Goal: Information Seeking & Learning: Learn about a topic

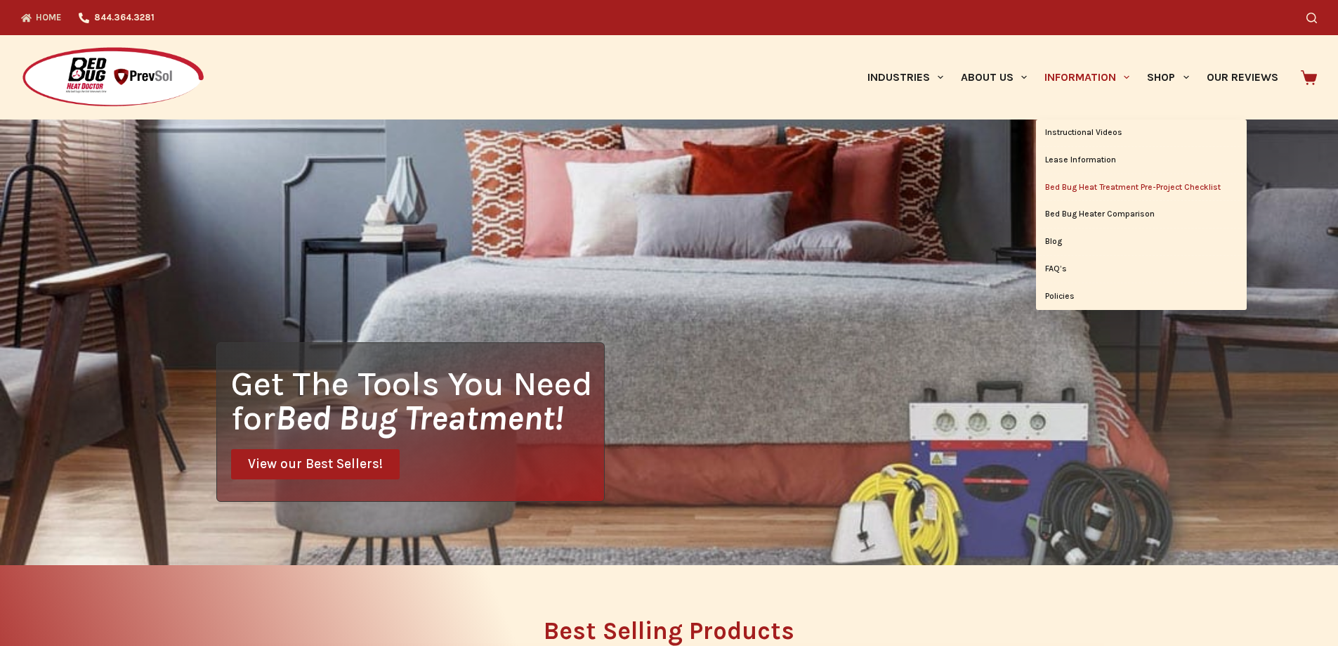
click at [1085, 176] on link "Bed Bug Heat Treatment Pre-Project Checklist" at bounding box center [1141, 187] width 211 height 27
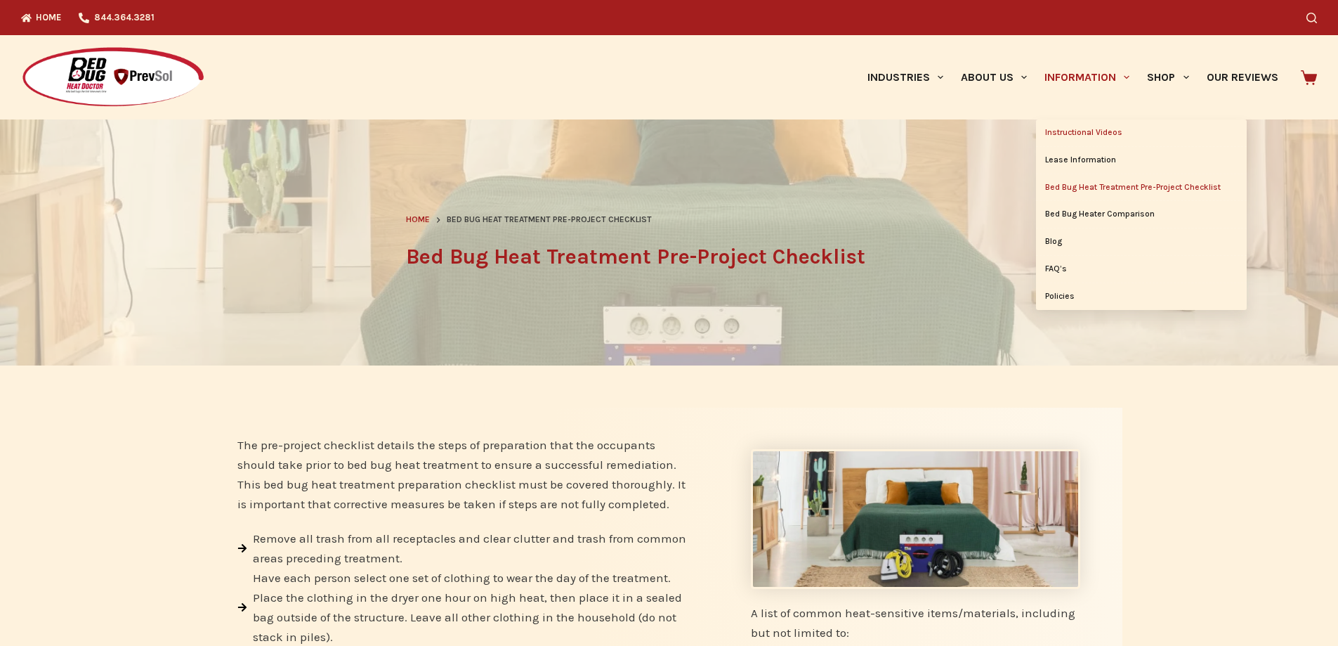
click at [1098, 133] on link "Instructional Videos" at bounding box center [1141, 132] width 211 height 27
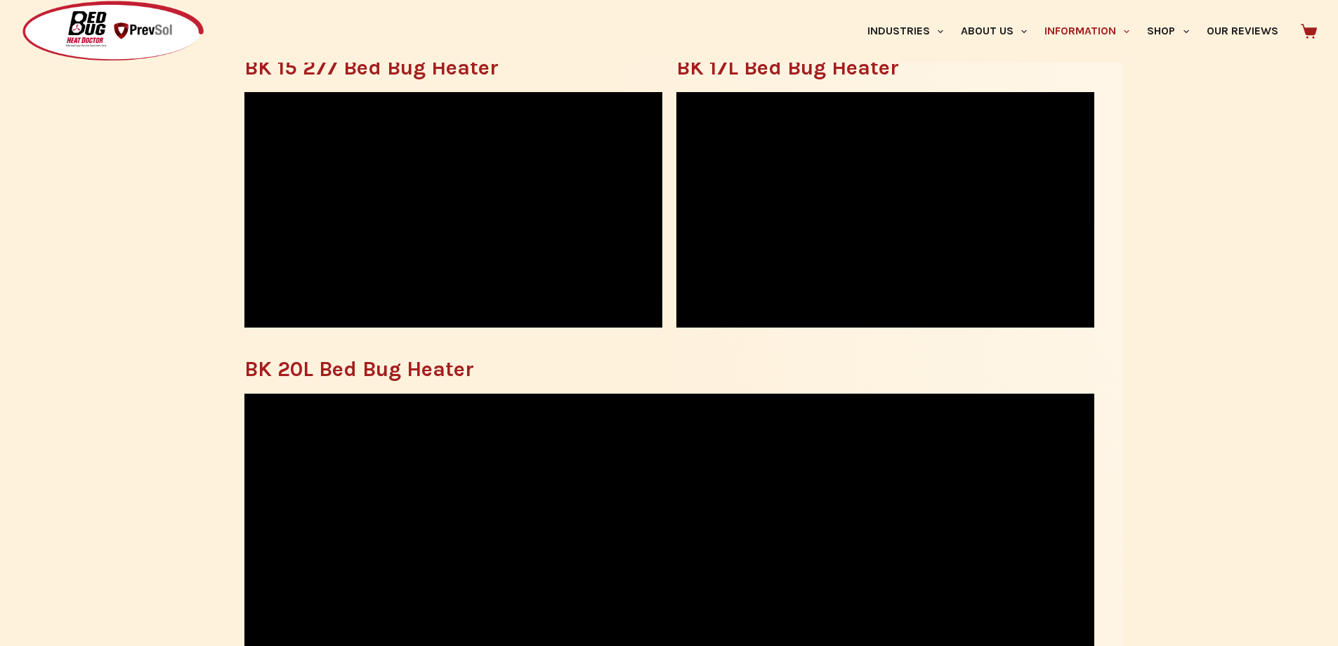
scroll to position [651, 0]
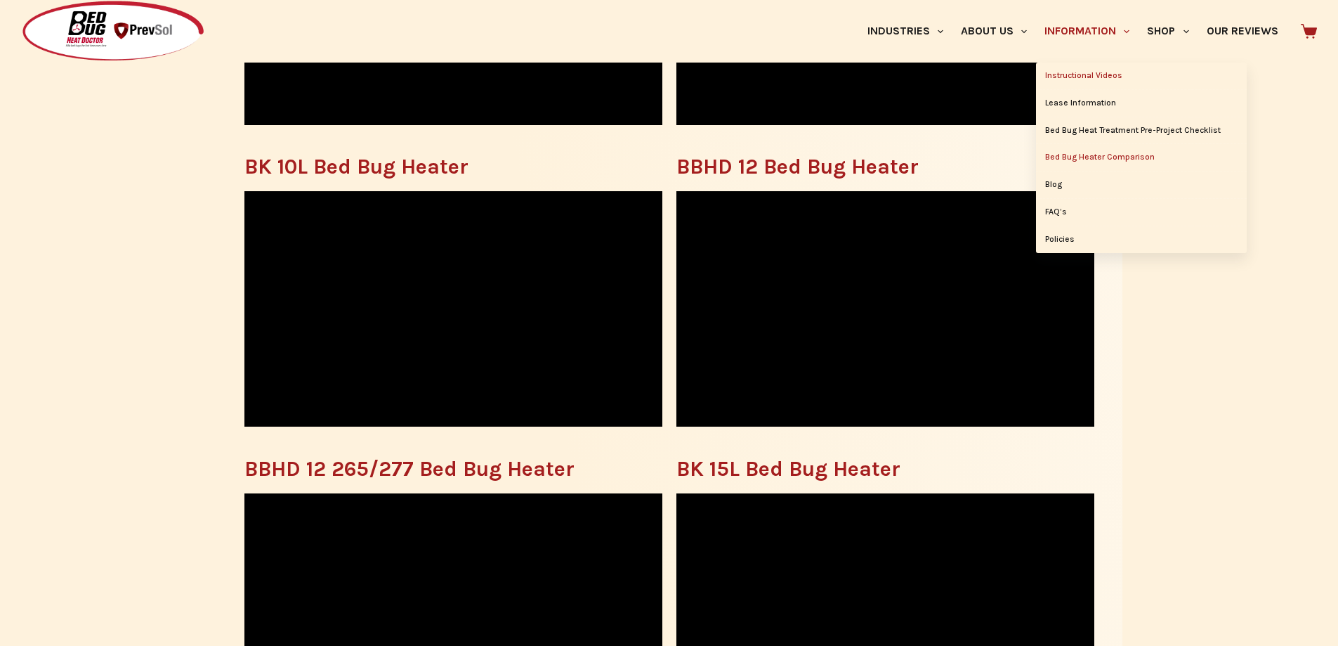
click at [1130, 156] on link "Bed Bug Heater Comparison" at bounding box center [1141, 157] width 211 height 27
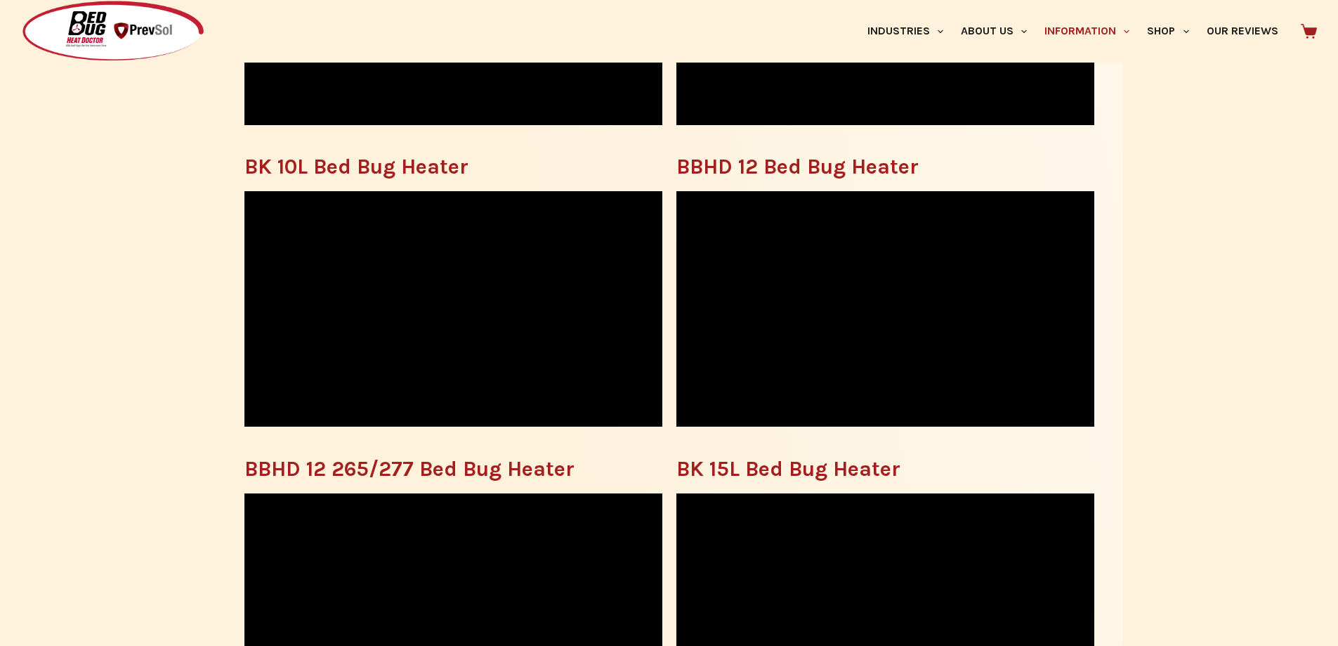
scroll to position [1072, 0]
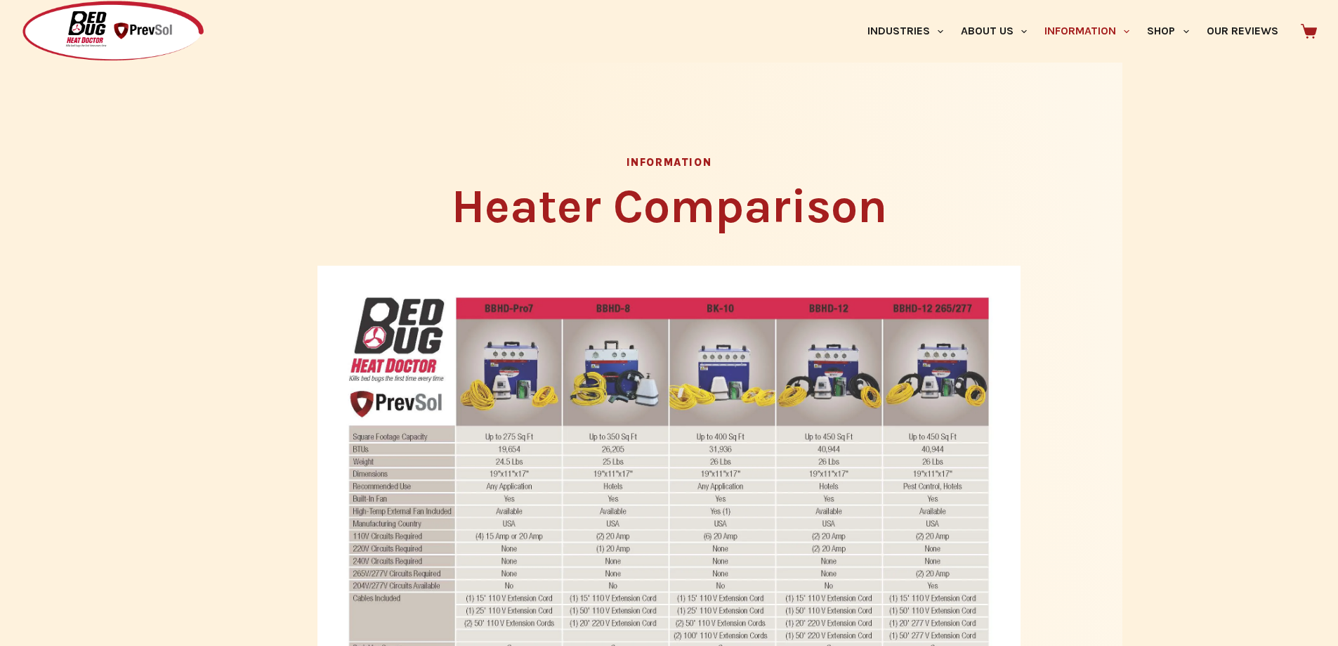
scroll to position [562, 0]
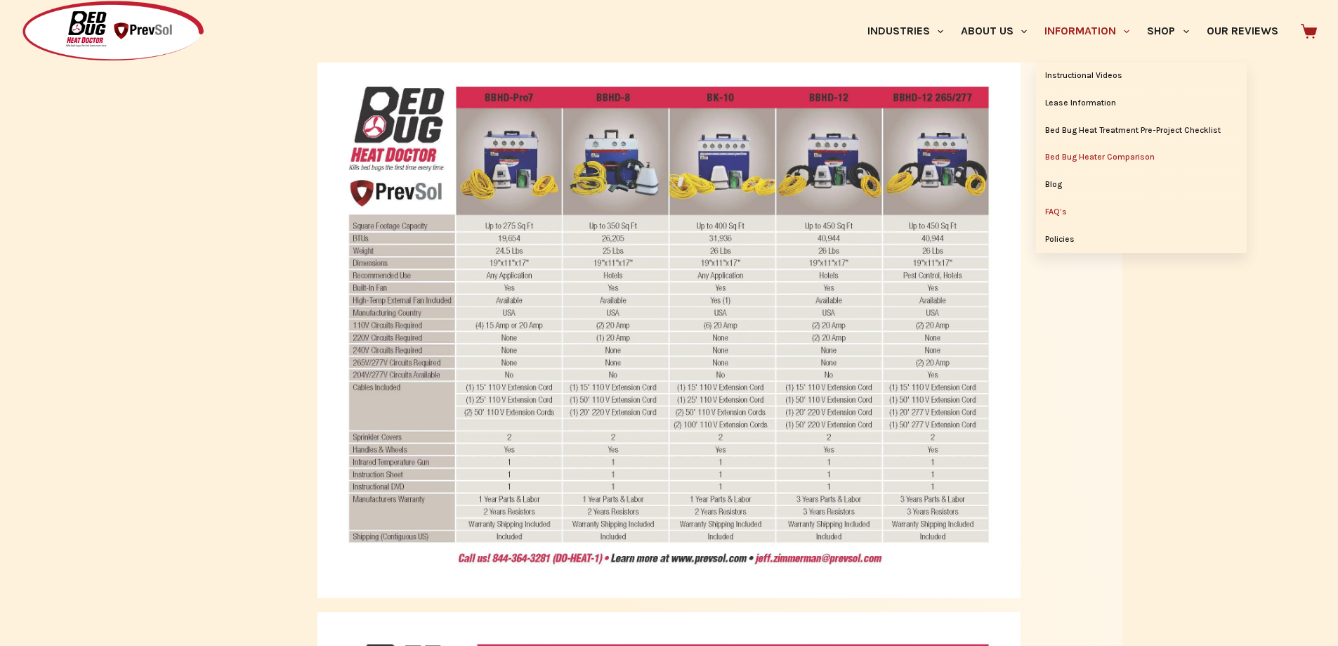
click at [1066, 214] on link "FAQ’s" at bounding box center [1141, 212] width 211 height 27
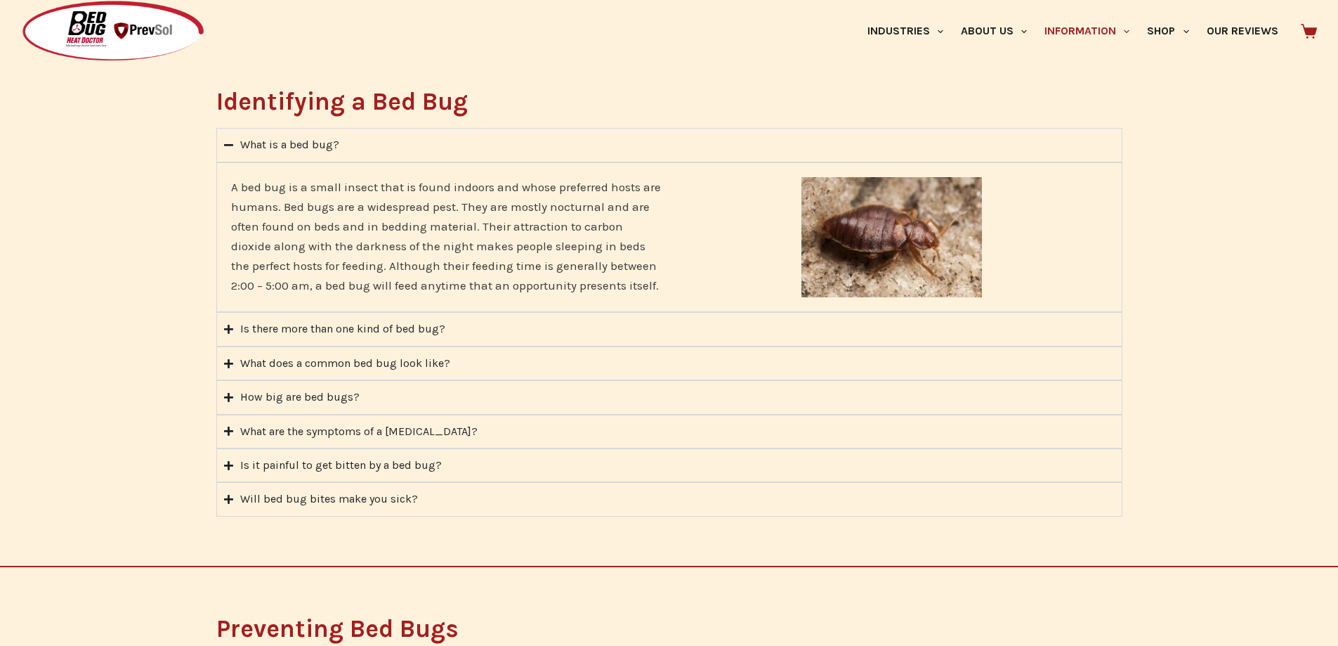
click at [349, 330] on div "Is there more than one kind of bed bug?" at bounding box center [342, 329] width 205 height 18
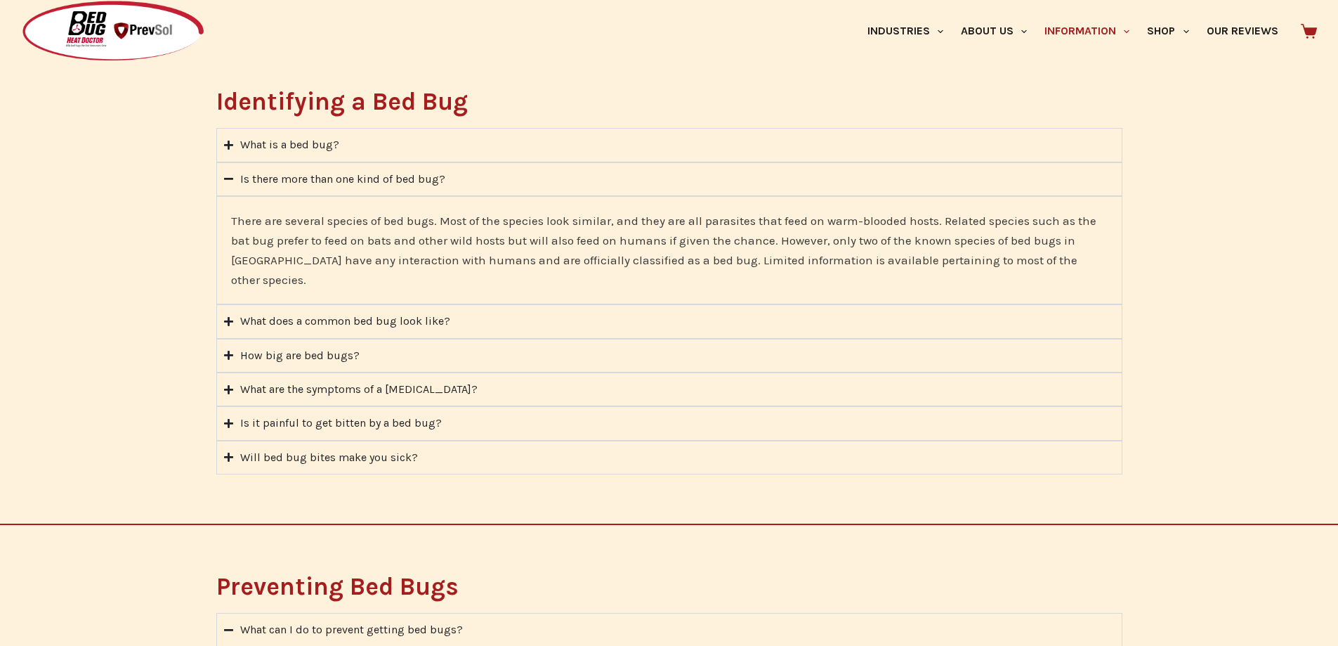
click at [386, 148] on summary "What is a bed bug?" at bounding box center [669, 145] width 906 height 34
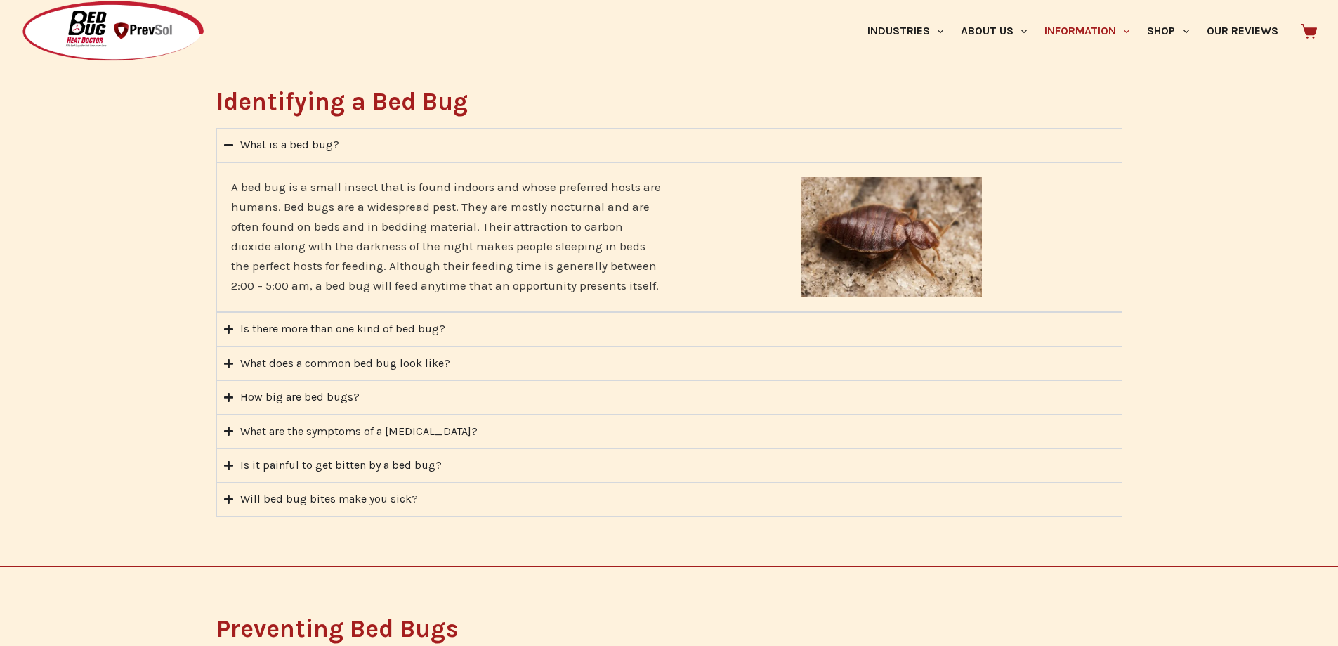
click at [386, 148] on summary "What is a bed bug?" at bounding box center [669, 145] width 906 height 34
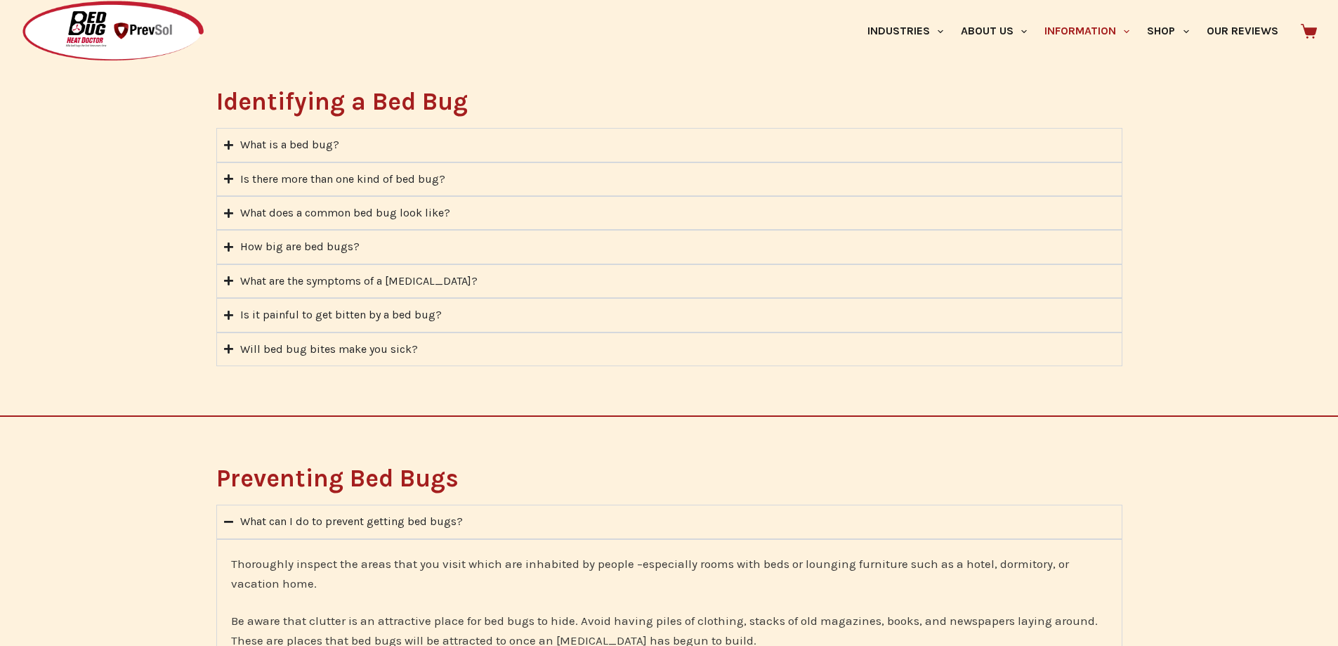
click at [355, 136] on summary "What is a bed bug?" at bounding box center [669, 145] width 906 height 34
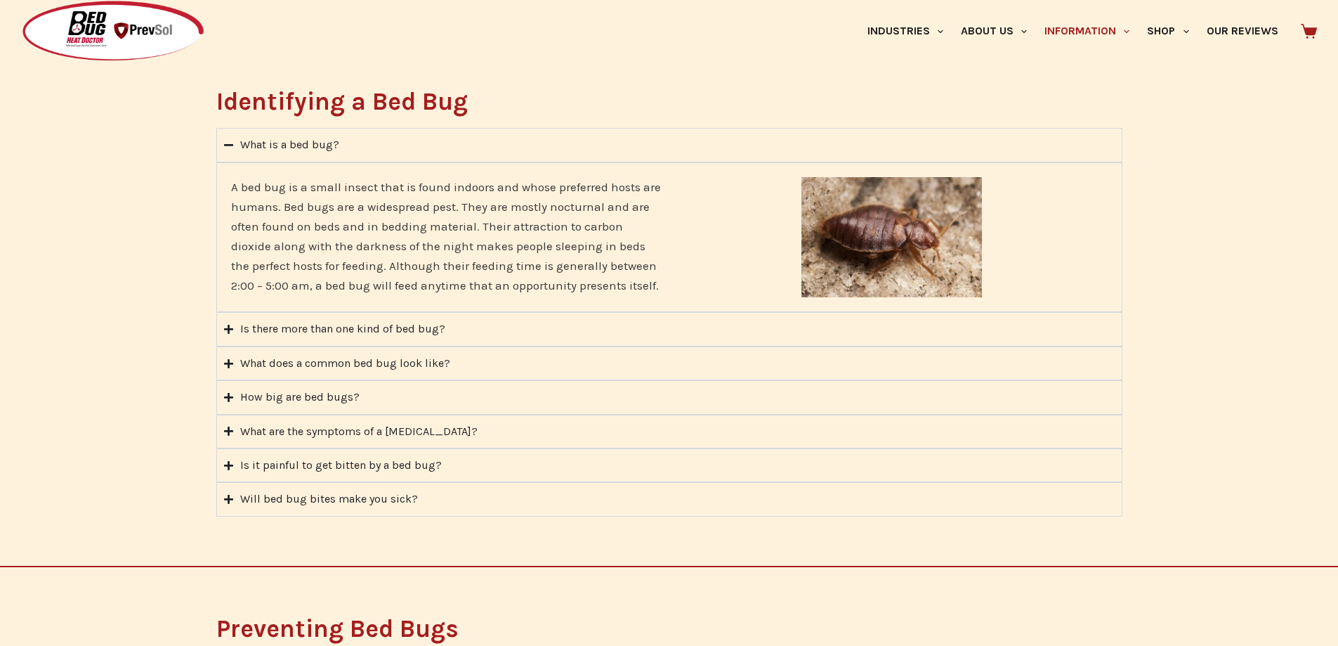
click at [354, 152] on summary "What is a bed bug?" at bounding box center [669, 145] width 906 height 34
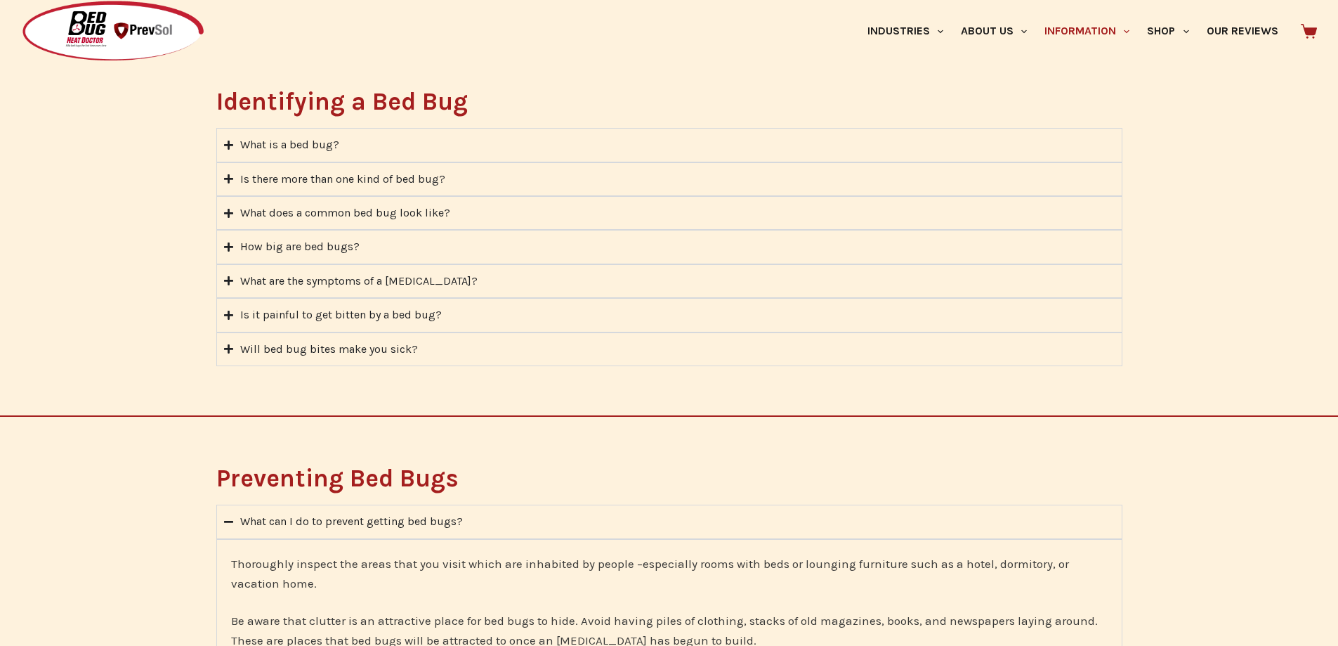
click at [323, 181] on div "Is there more than one kind of bed bug?" at bounding box center [342, 179] width 205 height 18
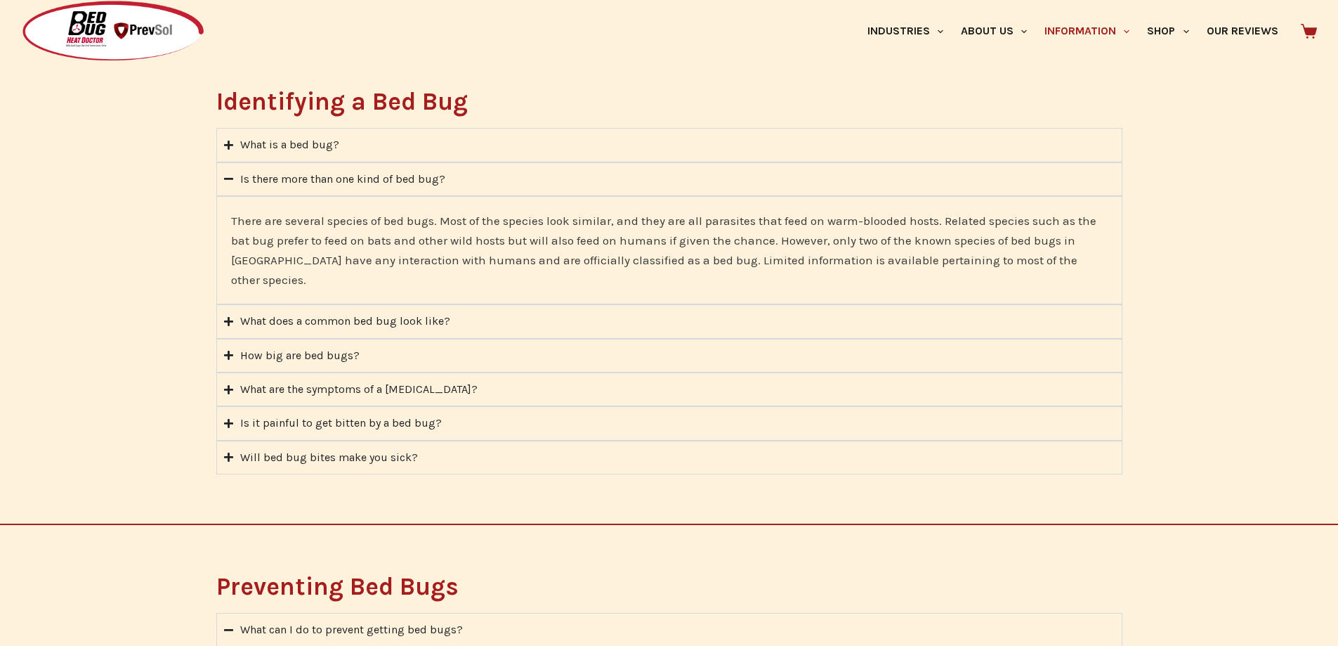
click at [365, 312] on div "What does a common bed bug look like?" at bounding box center [345, 321] width 210 height 18
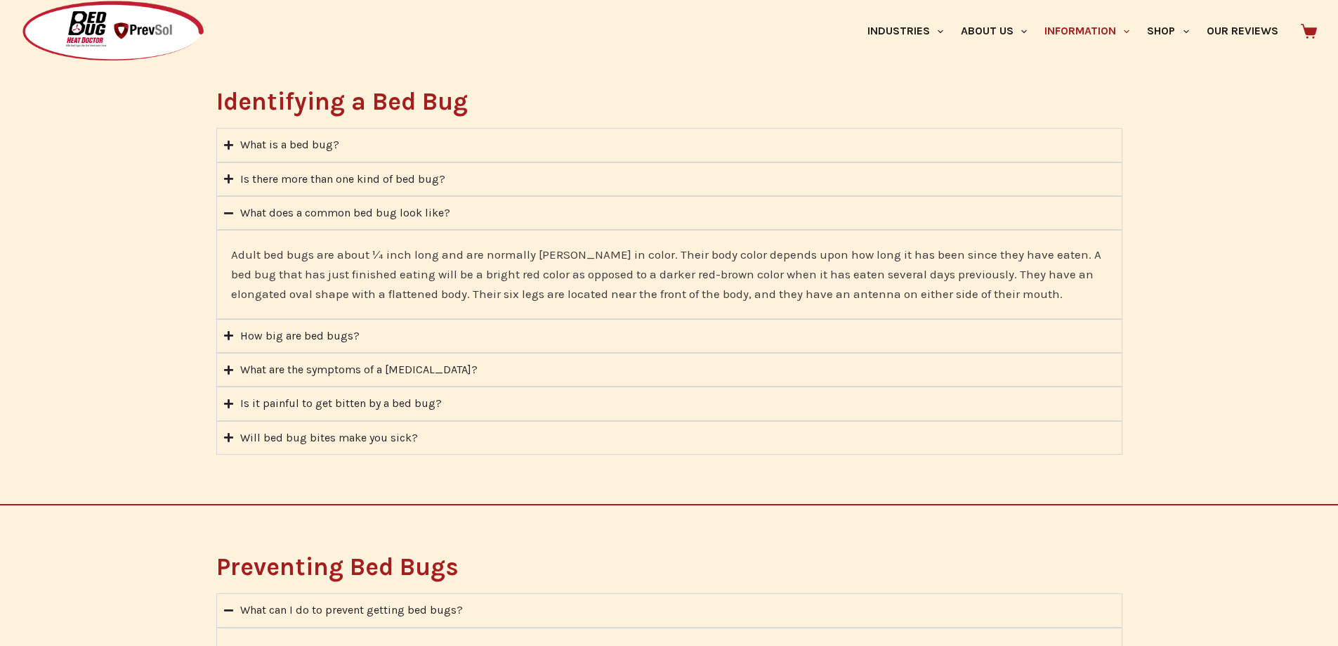
click at [337, 337] on div "How big are bed bugs?" at bounding box center [299, 336] width 119 height 18
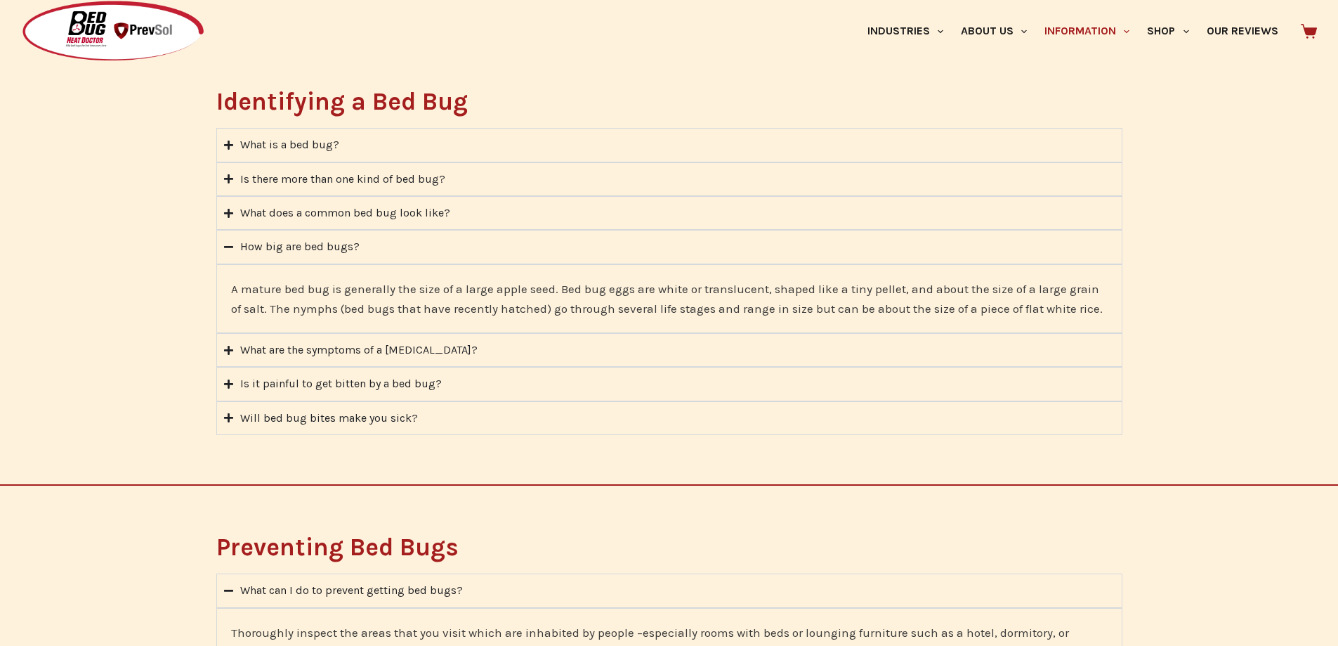
click at [426, 348] on div "What are the symptoms of a [MEDICAL_DATA]?" at bounding box center [358, 350] width 237 height 18
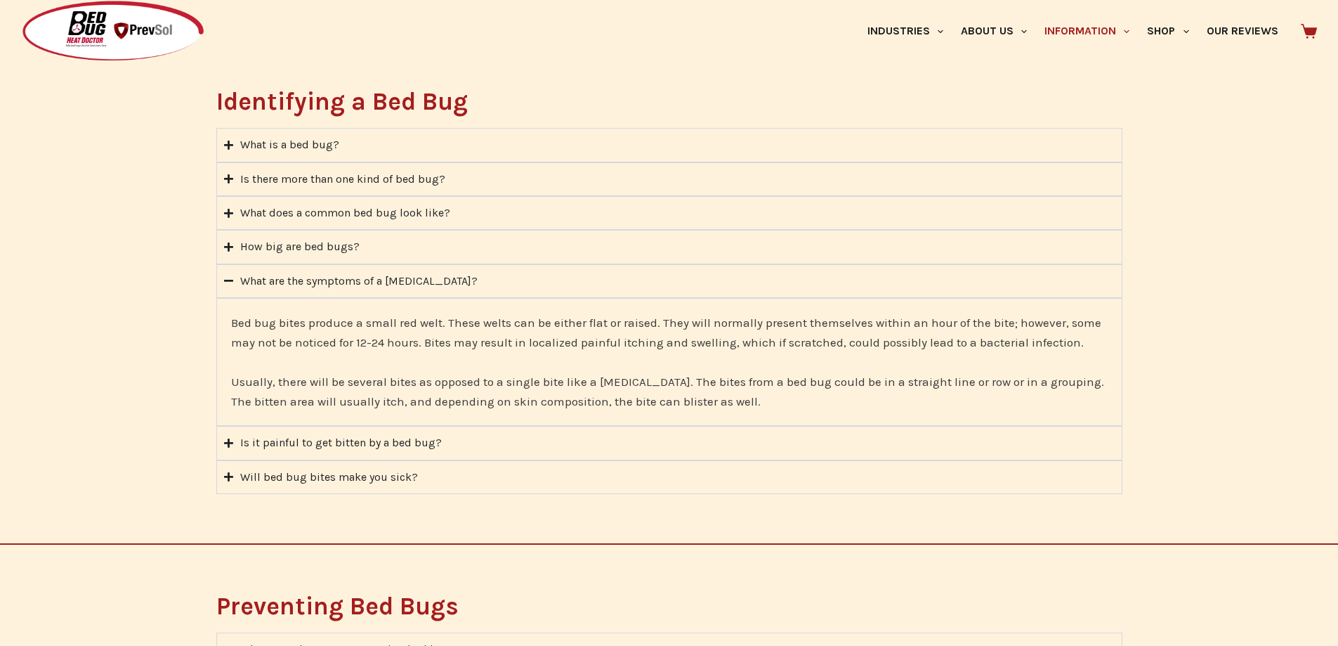
click at [294, 446] on div "Is it painful to get bitten by a bed bug?" at bounding box center [341, 442] width 202 height 18
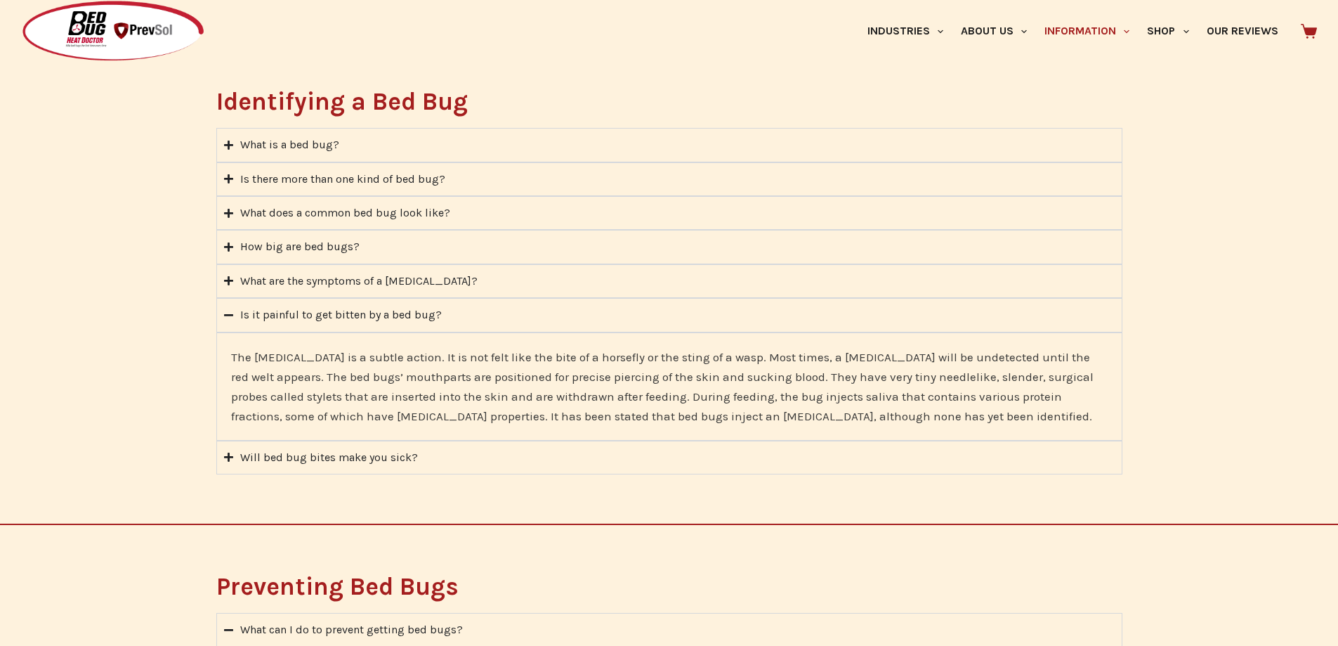
click at [288, 457] on div "Will bed bug bites make you sick?" at bounding box center [329, 457] width 178 height 18
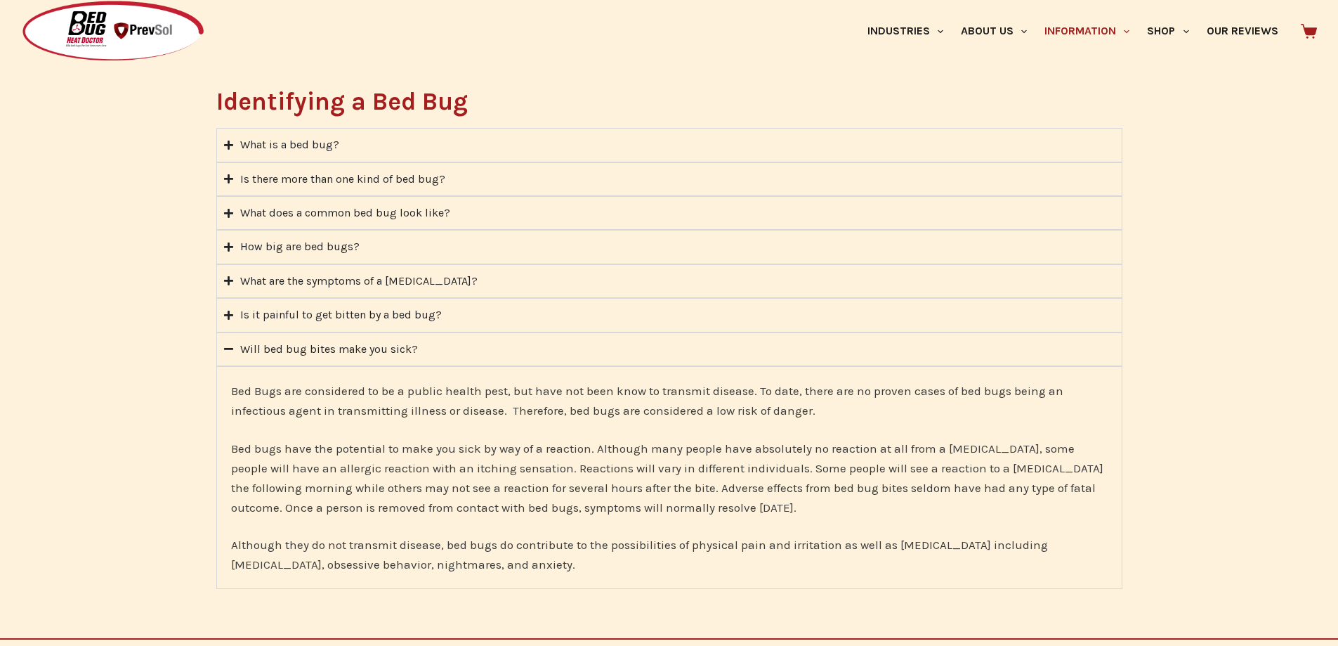
scroll to position [913, 0]
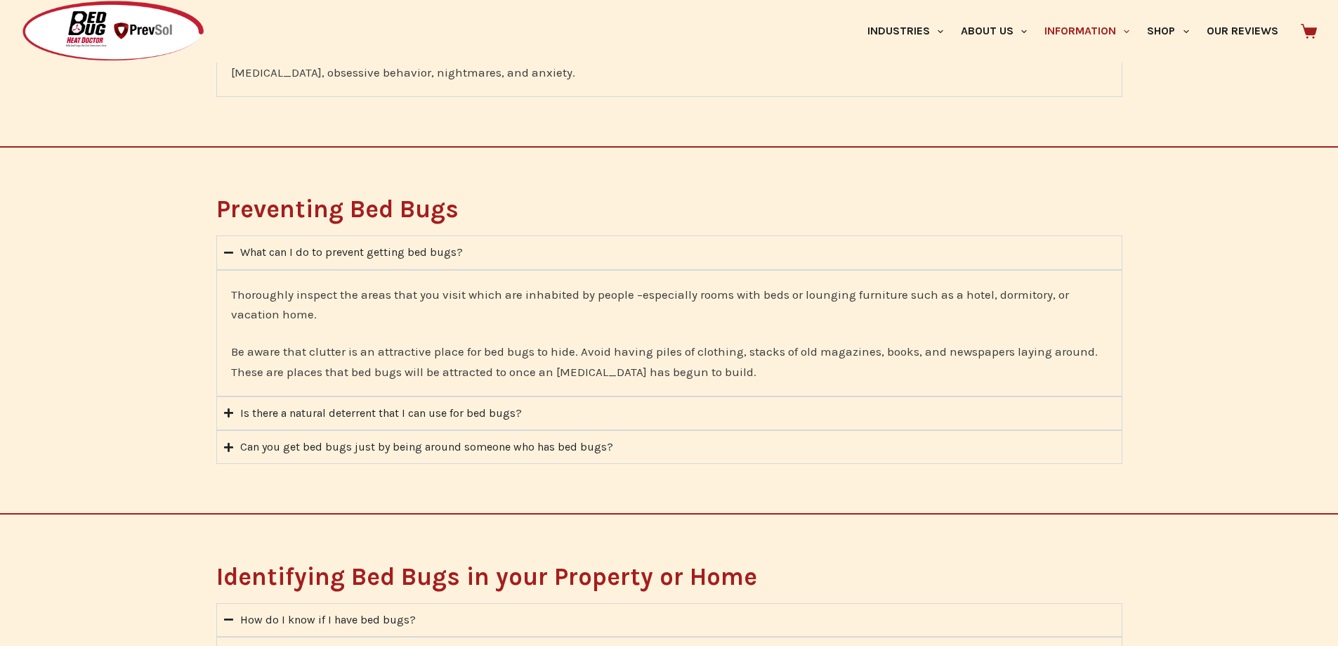
click at [316, 415] on div "Is there a natural deterrent that I can use for bed bugs?" at bounding box center [381, 413] width 282 height 18
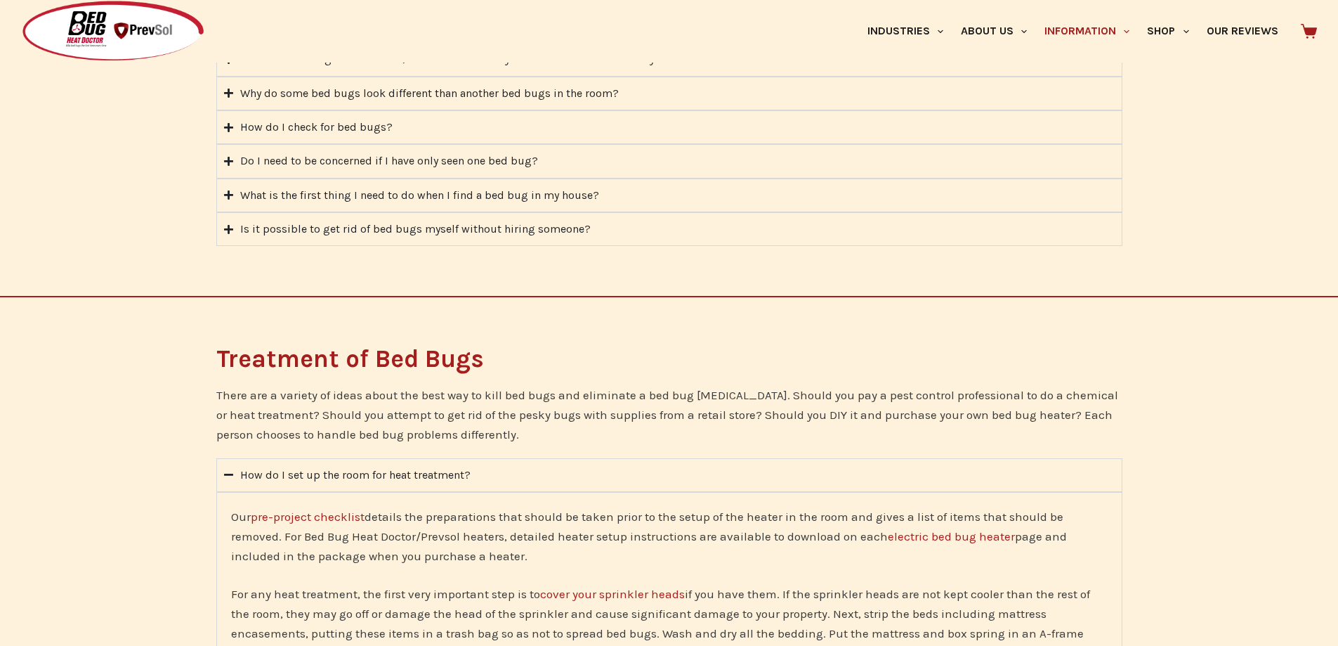
scroll to position [1897, 0]
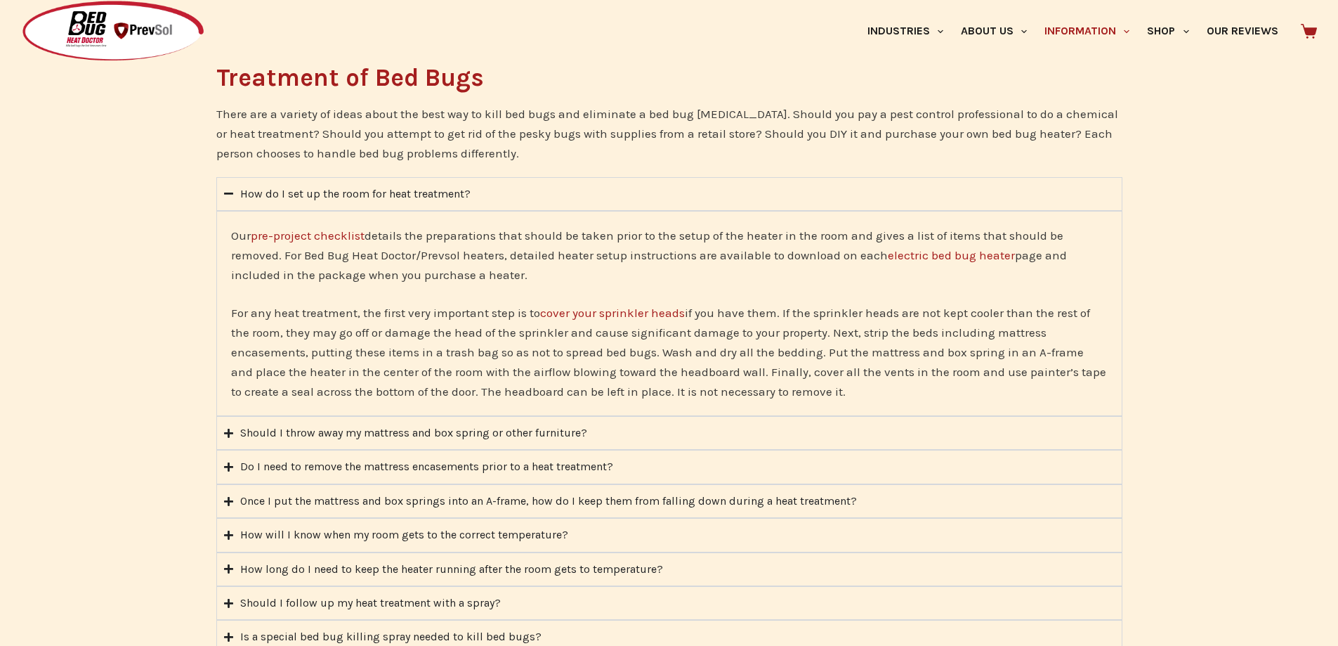
click at [325, 441] on div "Should I throw away my mattress and box spring or other furniture?" at bounding box center [413, 433] width 347 height 18
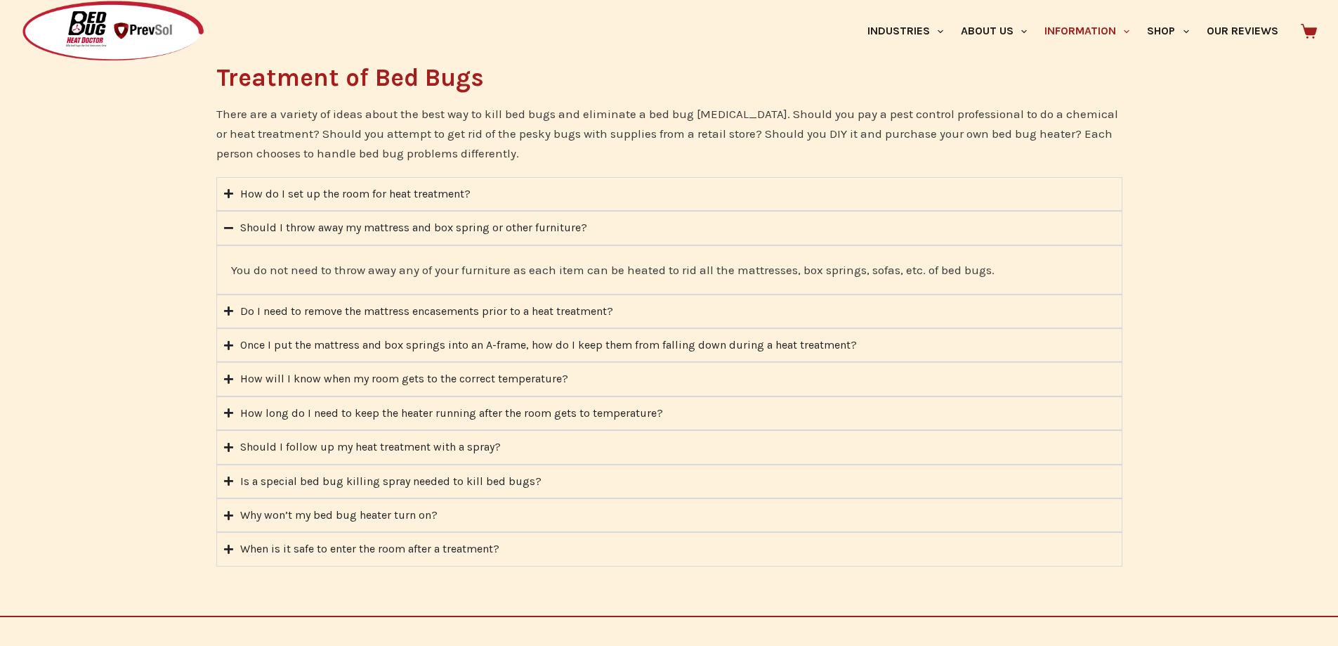
click at [330, 195] on div "How do I set up the room for heat treatment?" at bounding box center [355, 194] width 230 height 18
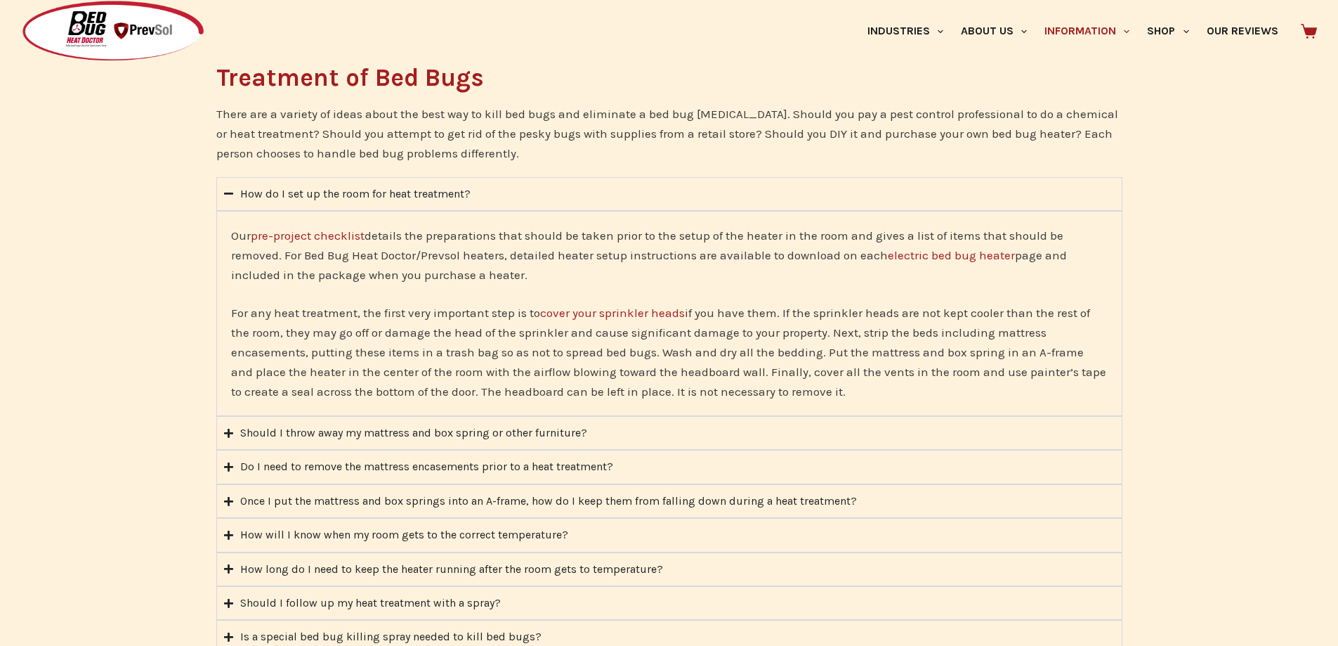
scroll to position [2178, 0]
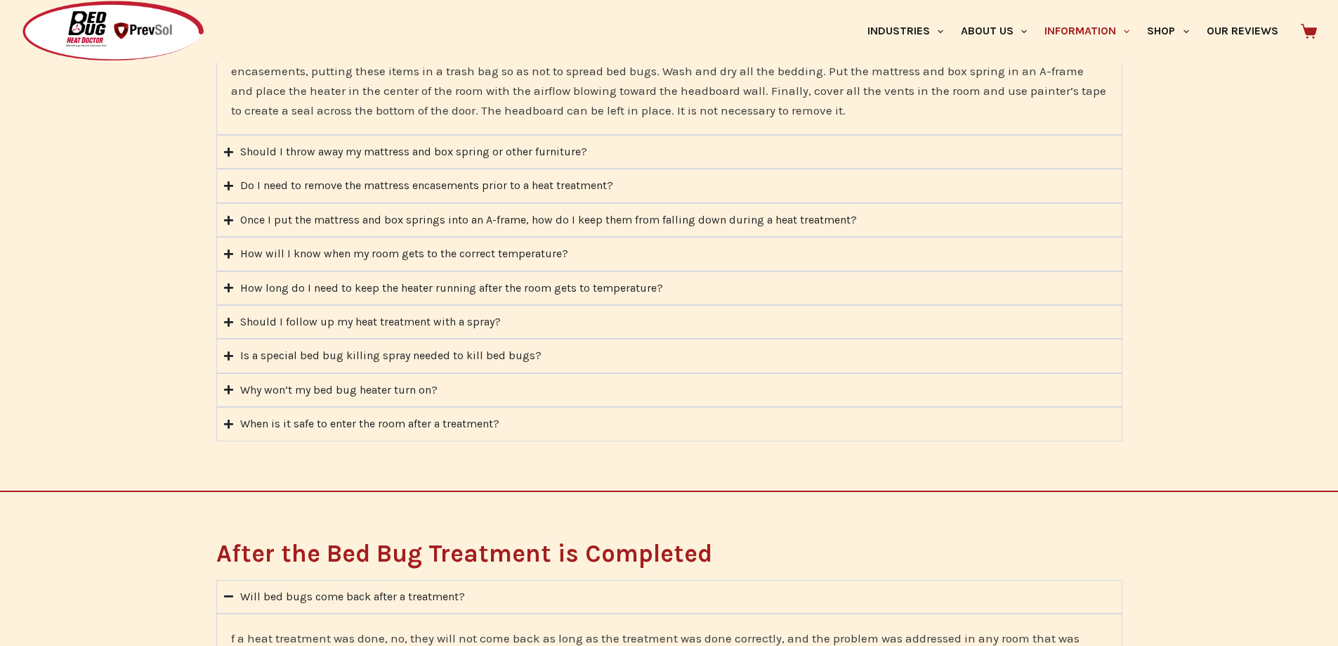
click at [314, 289] on div "How long do I need to keep the heater running after the room gets to temperatur…" at bounding box center [451, 288] width 423 height 18
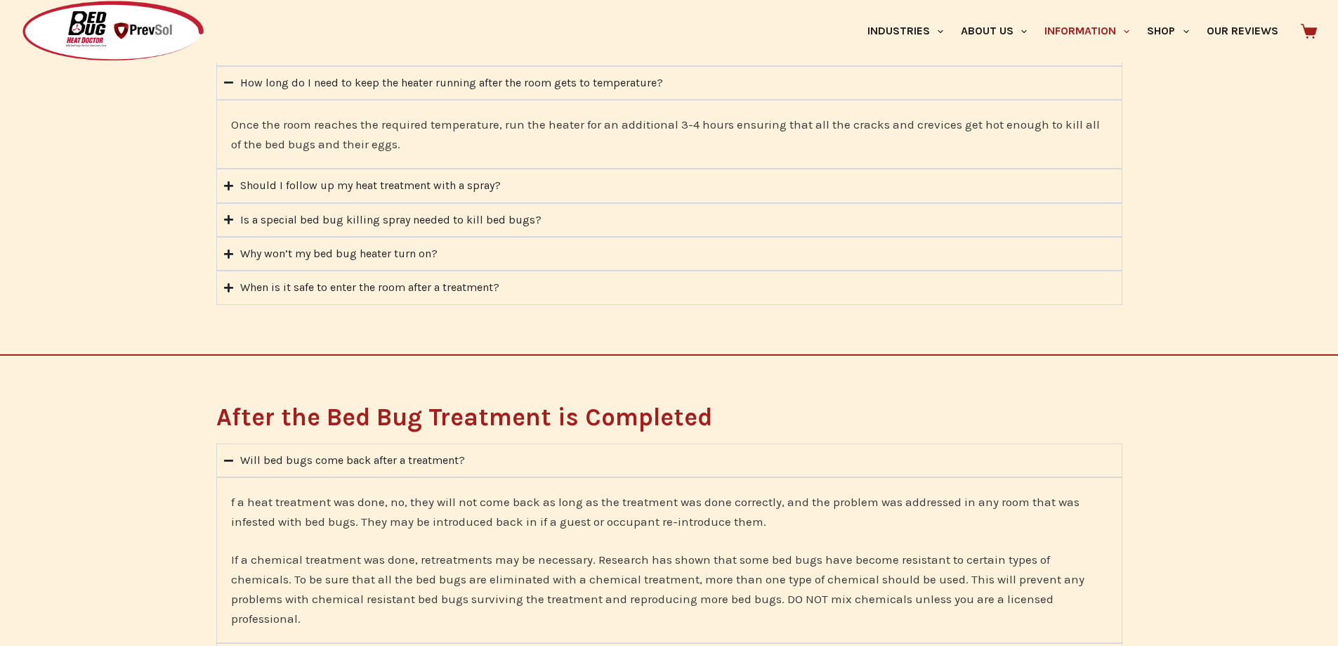
scroll to position [2037, 0]
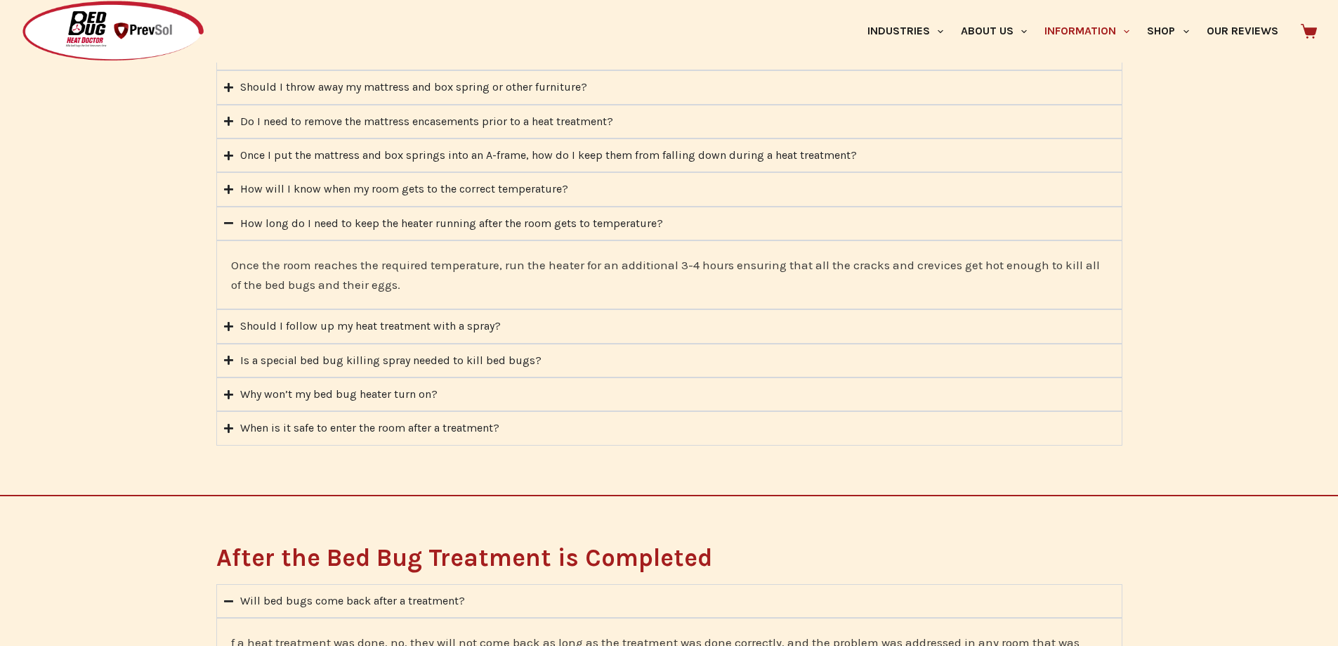
click at [301, 218] on div "How long do I need to keep the heater running after the room gets to temperatur…" at bounding box center [451, 223] width 423 height 18
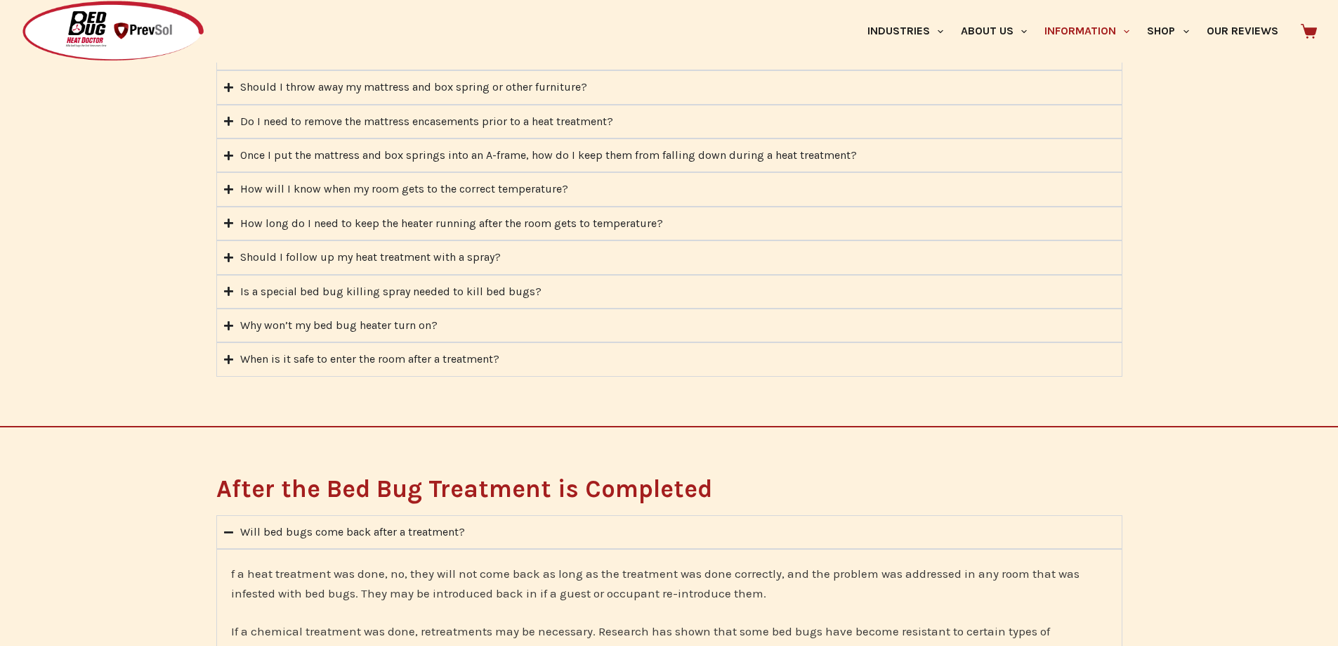
click at [301, 189] on div "How will I know when my room gets to the correct temperature?" at bounding box center [404, 189] width 328 height 18
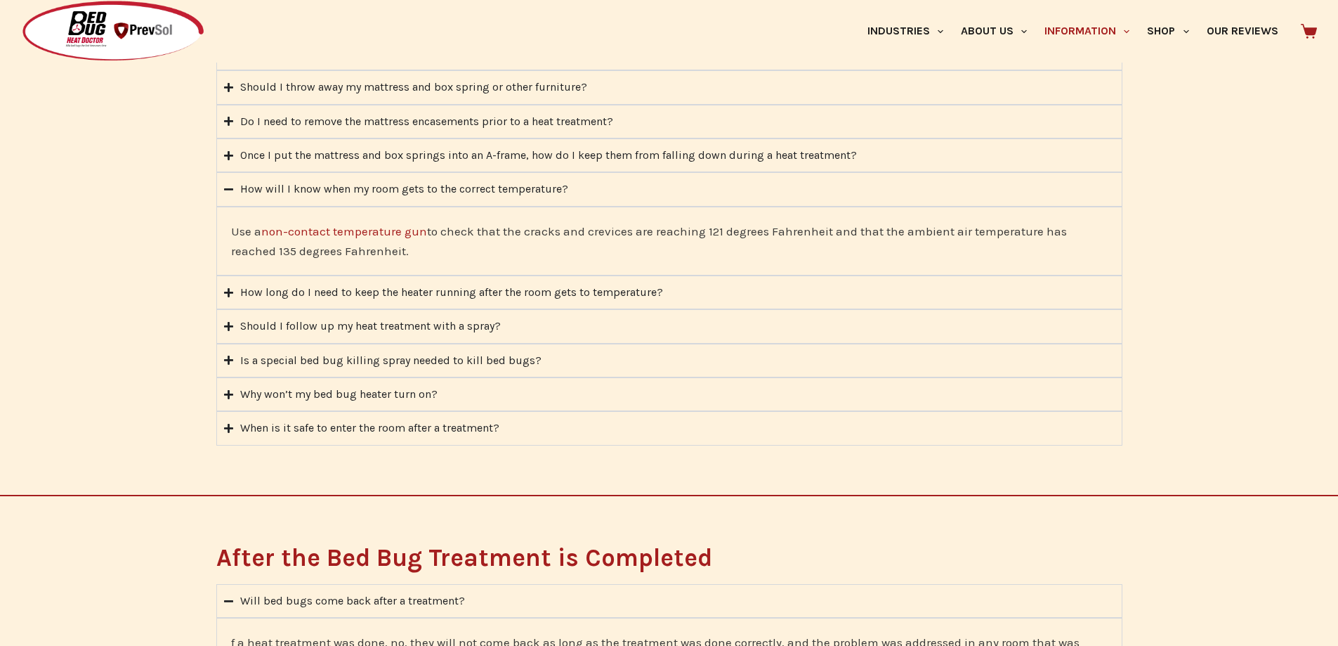
click at [322, 190] on div "How will I know when my room gets to the correct temperature?" at bounding box center [404, 189] width 328 height 18
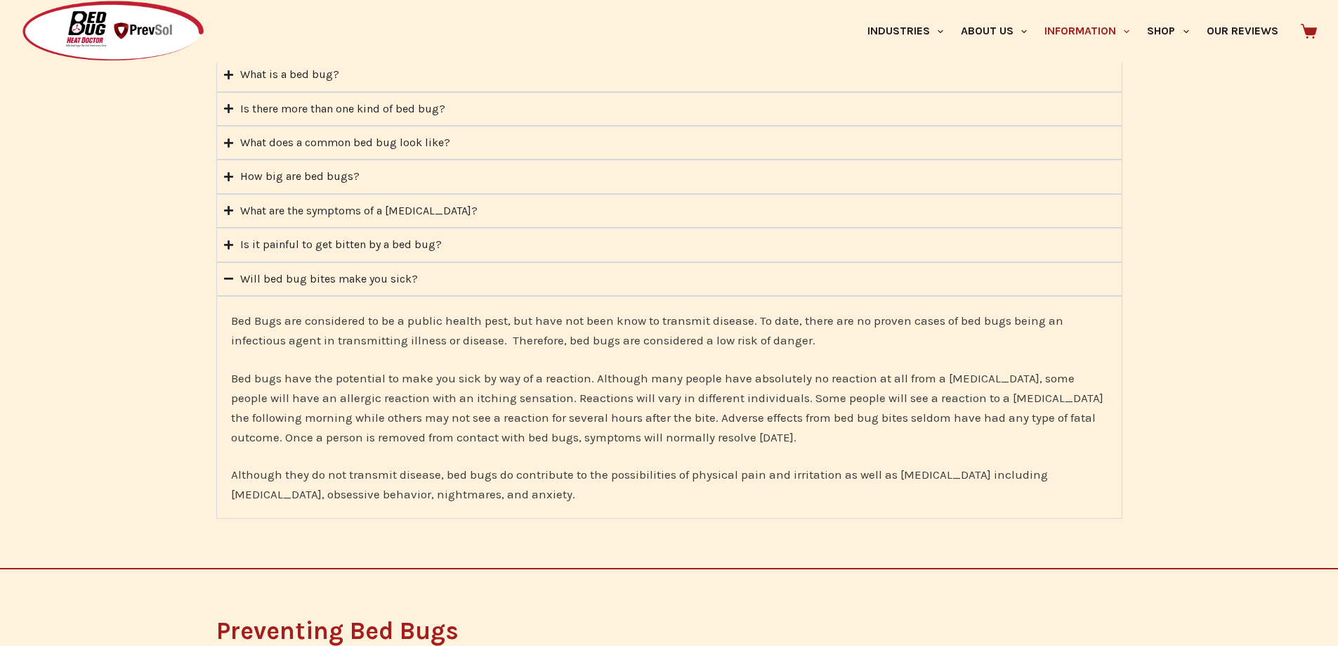
scroll to position [281, 0]
